Goal: Find specific page/section: Find specific page/section

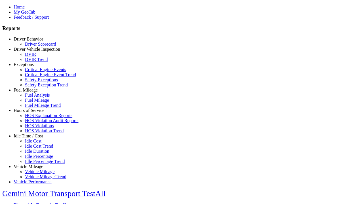
click at [33, 41] on link "Driver Behavior" at bounding box center [29, 39] width 30 height 5
click at [37, 47] on link "Driver Scorecard" at bounding box center [40, 44] width 31 height 5
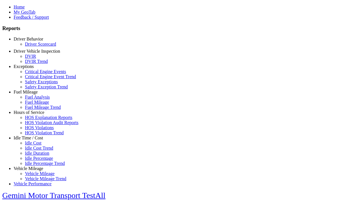
scroll to position [119, 0]
